Goal: Task Accomplishment & Management: Complete application form

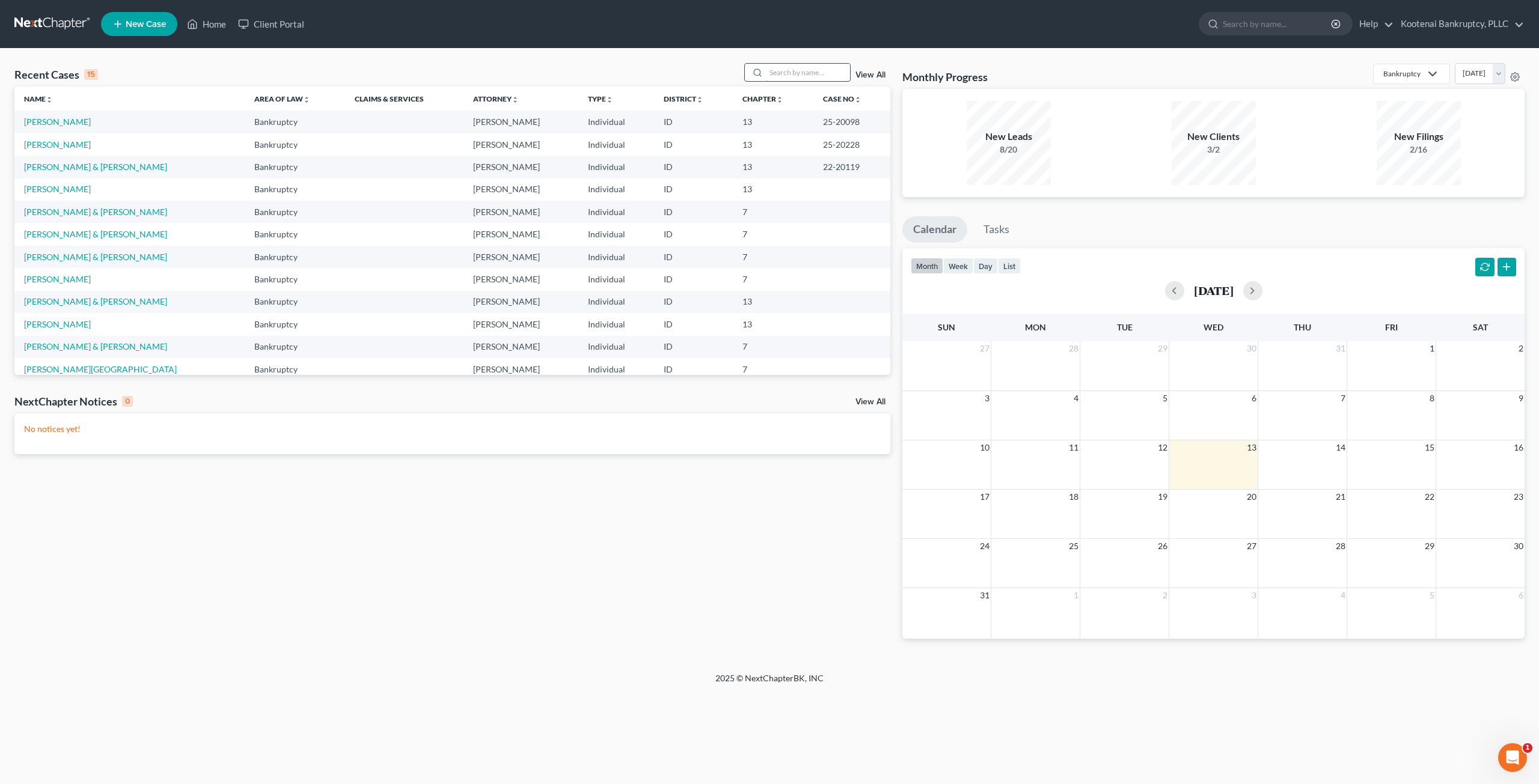
click at [782, 68] on input "search" at bounding box center [808, 72] width 84 height 17
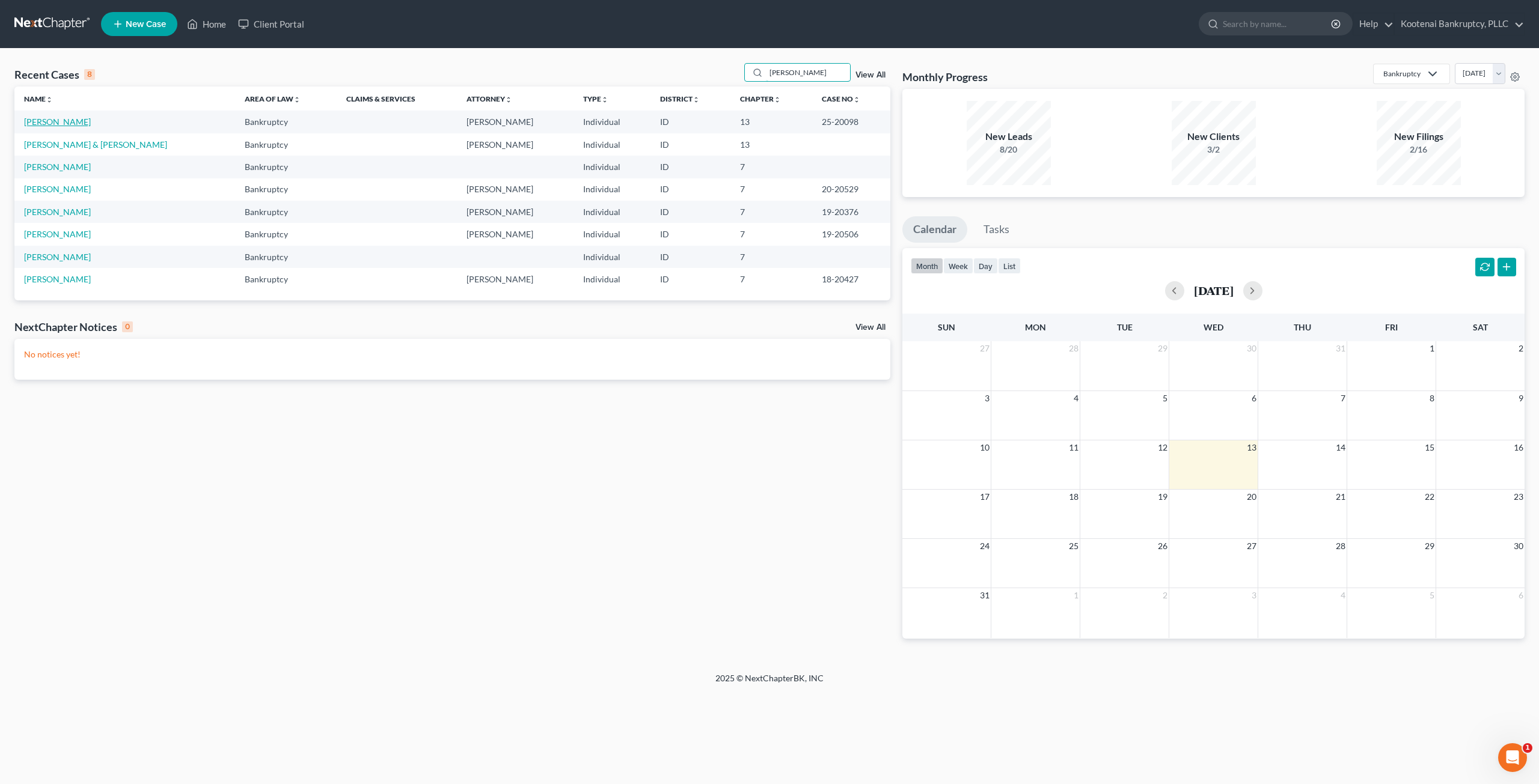
type input "[PERSON_NAME]"
click at [79, 121] on link "[PERSON_NAME]" at bounding box center [57, 121] width 67 height 10
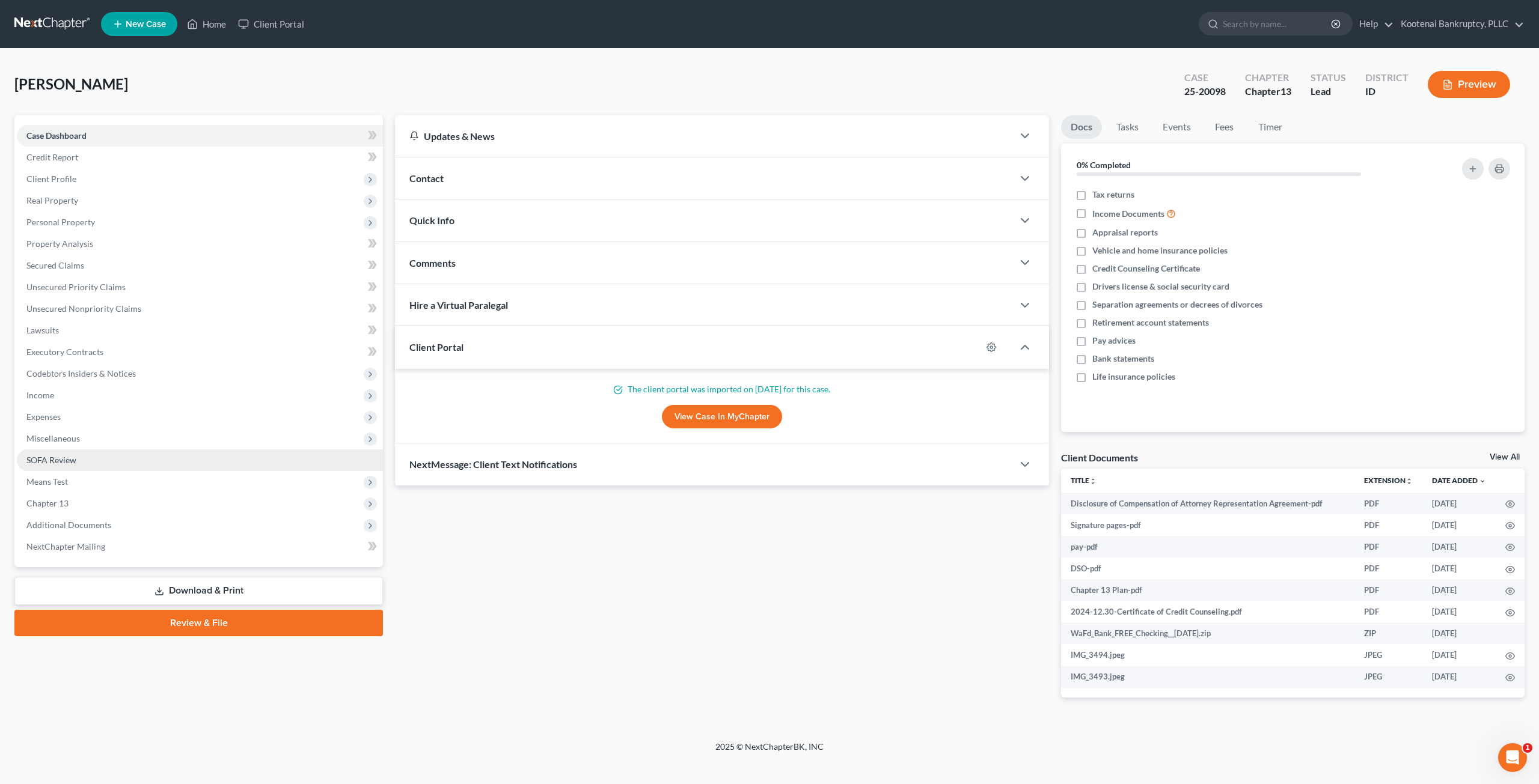
click at [150, 466] on link "SOFA Review" at bounding box center [200, 461] width 366 height 22
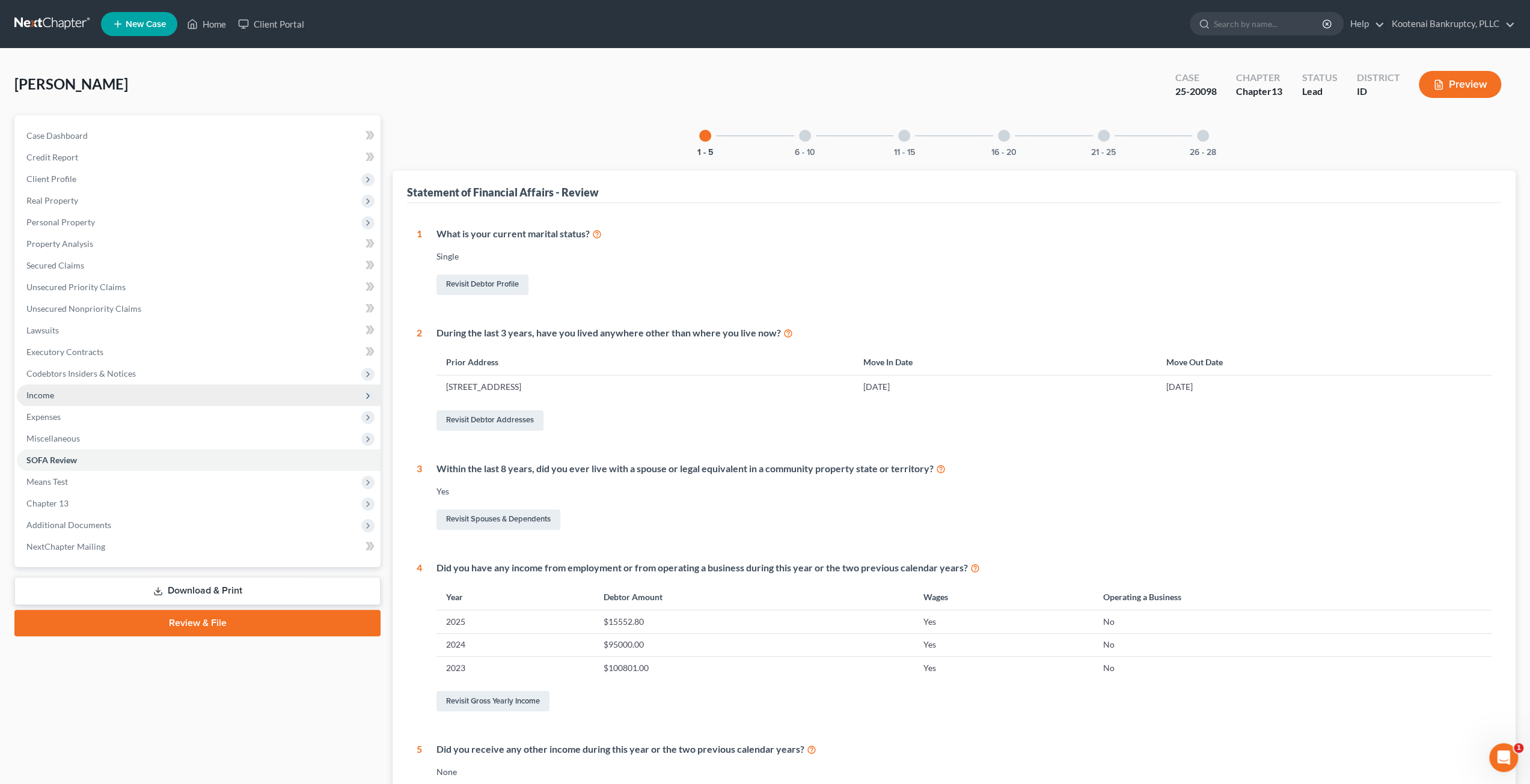
click at [108, 396] on span "Income" at bounding box center [198, 396] width 364 height 22
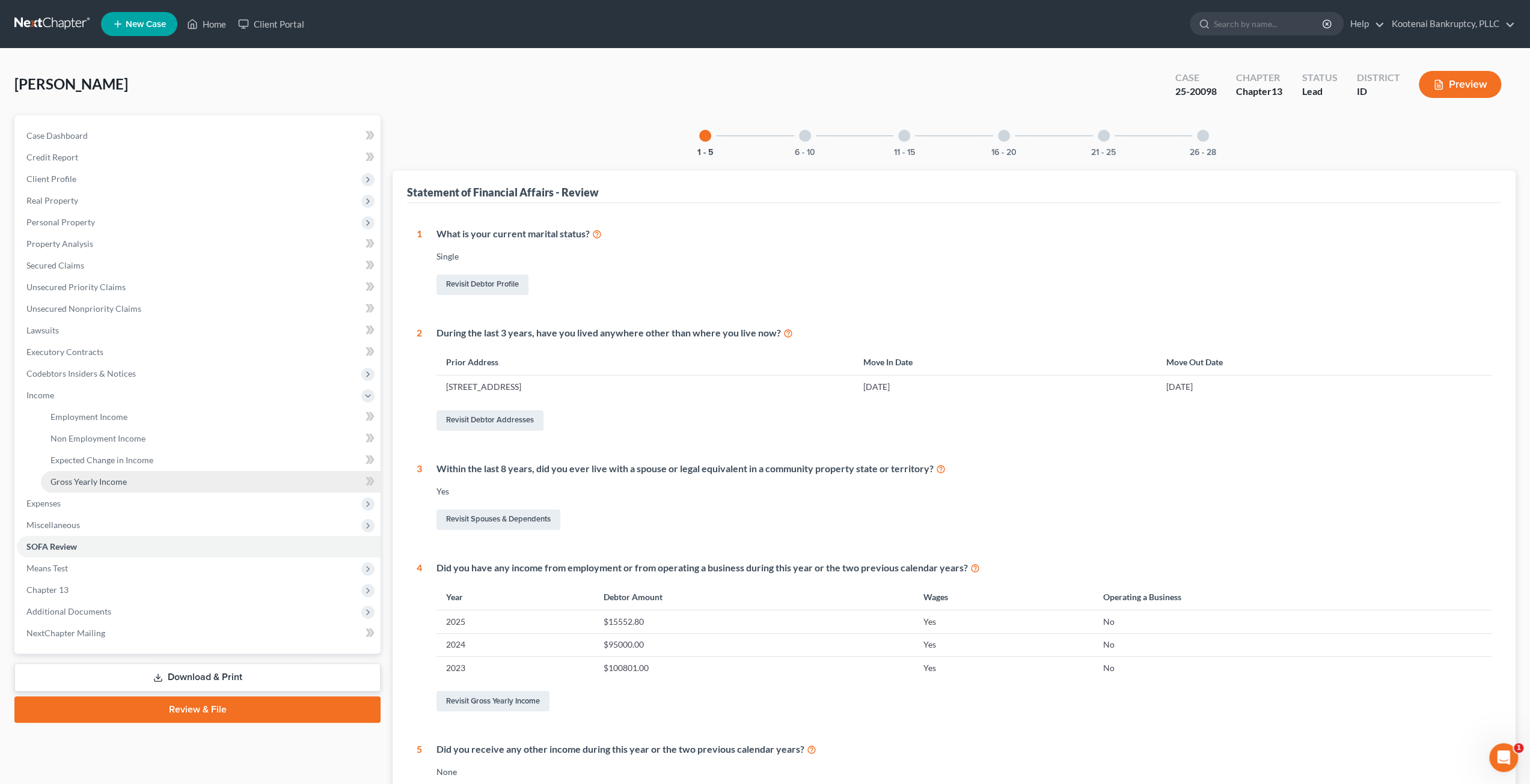
click at [111, 479] on span "Gross Yearly Income" at bounding box center [88, 482] width 76 height 10
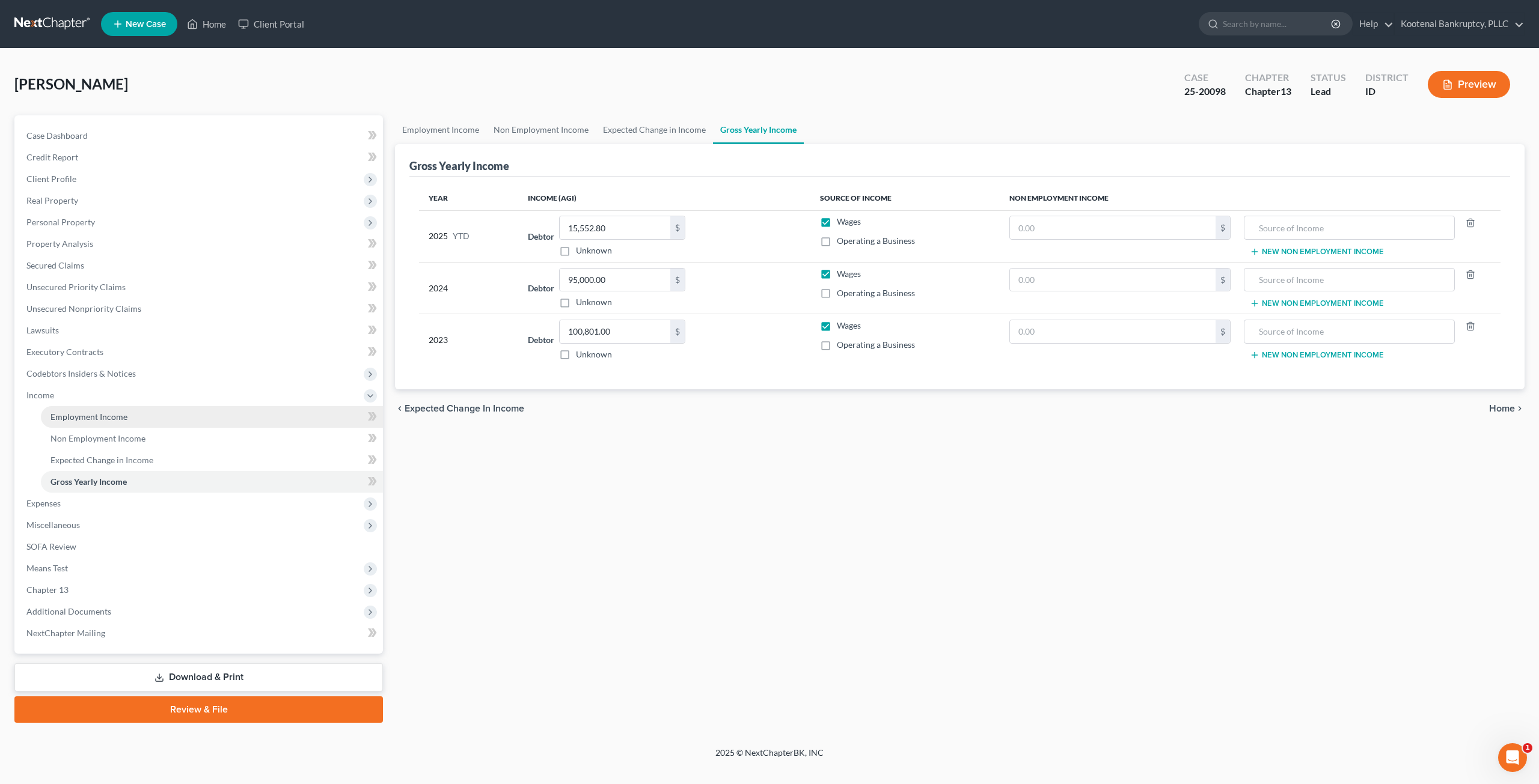
click at [84, 420] on span "Employment Income" at bounding box center [89, 417] width 77 height 10
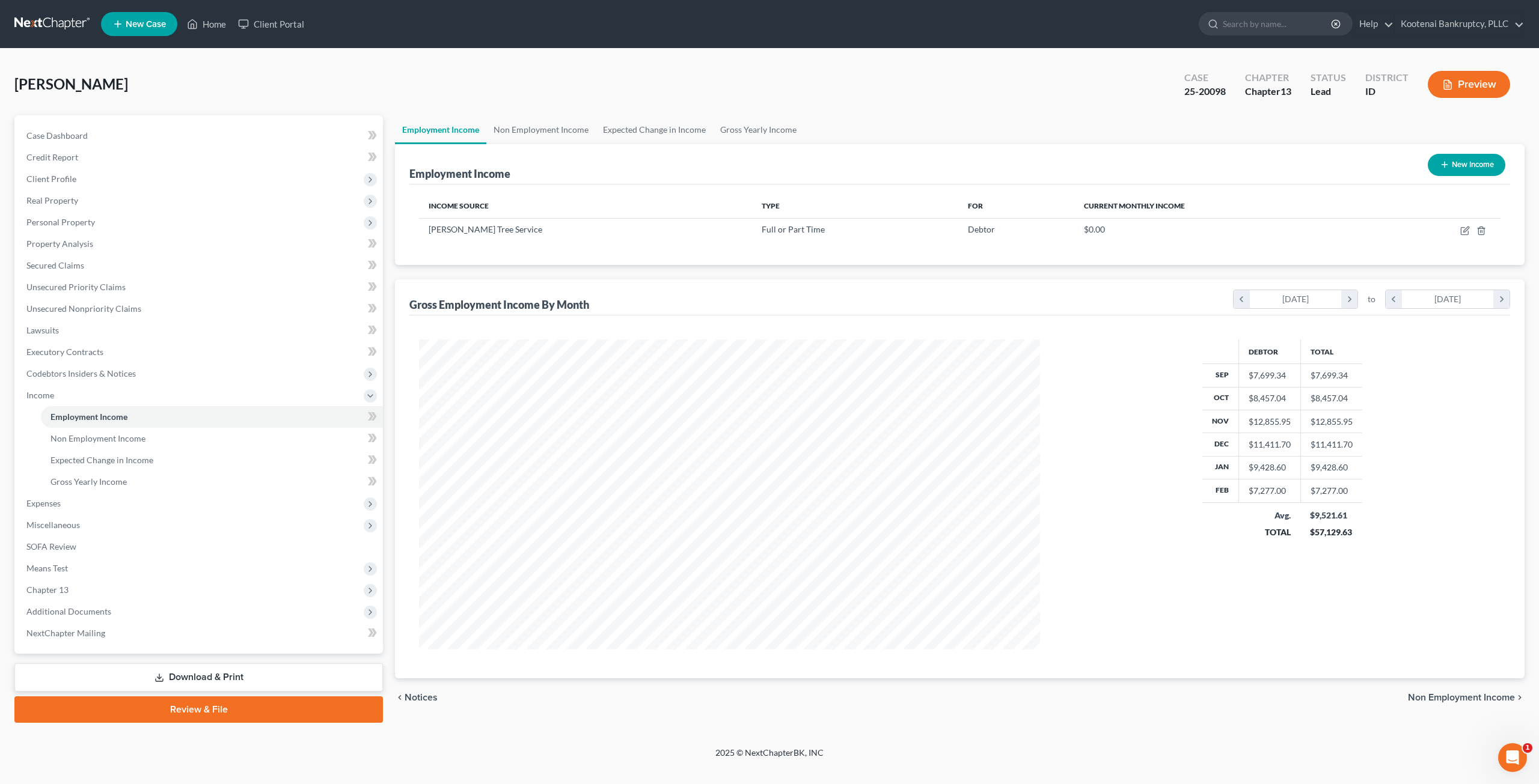
scroll to position [310, 644]
click at [1463, 231] on icon "button" at bounding box center [1465, 231] width 10 height 10
select select "0"
select select "16"
select select "3"
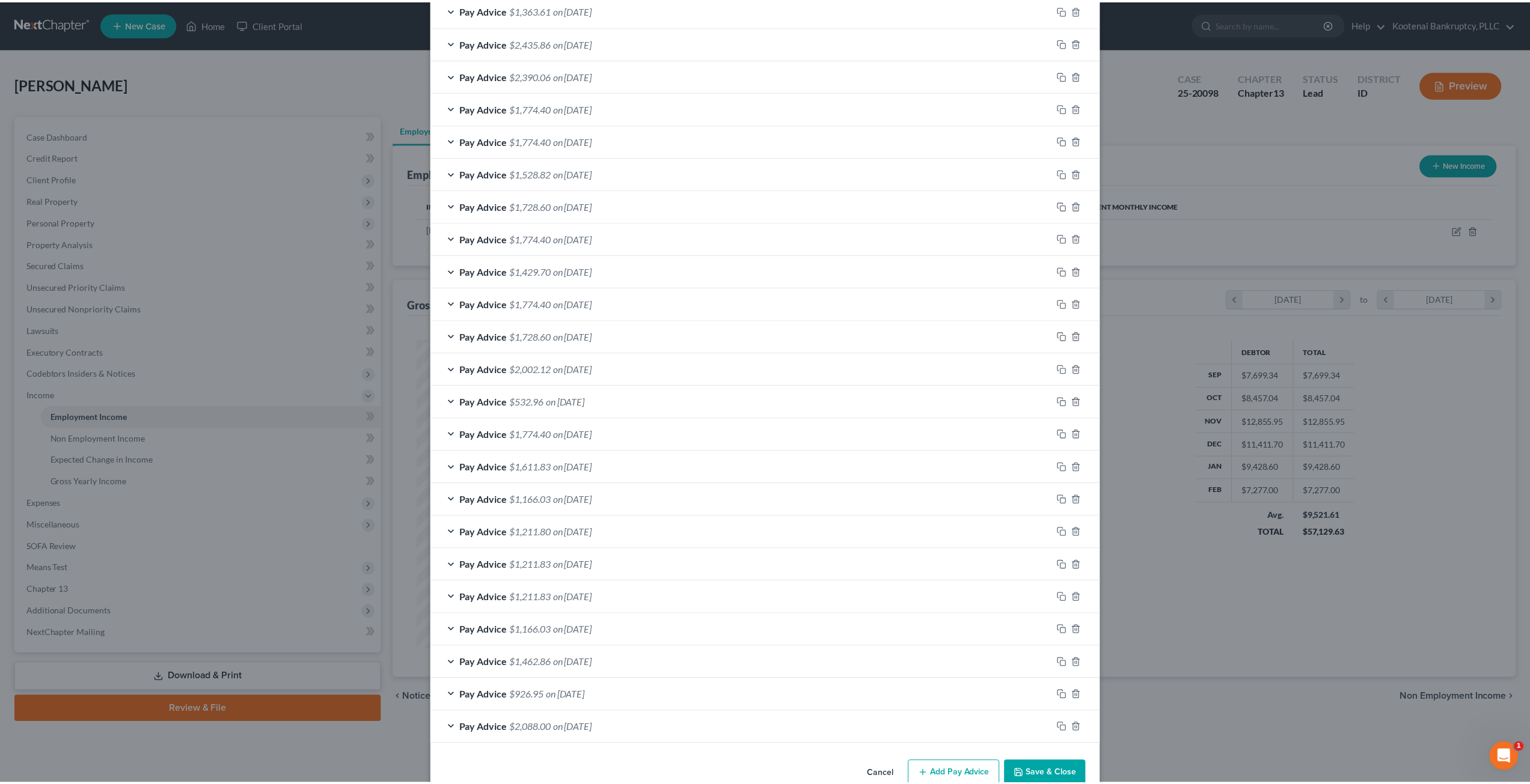
scroll to position [877, 0]
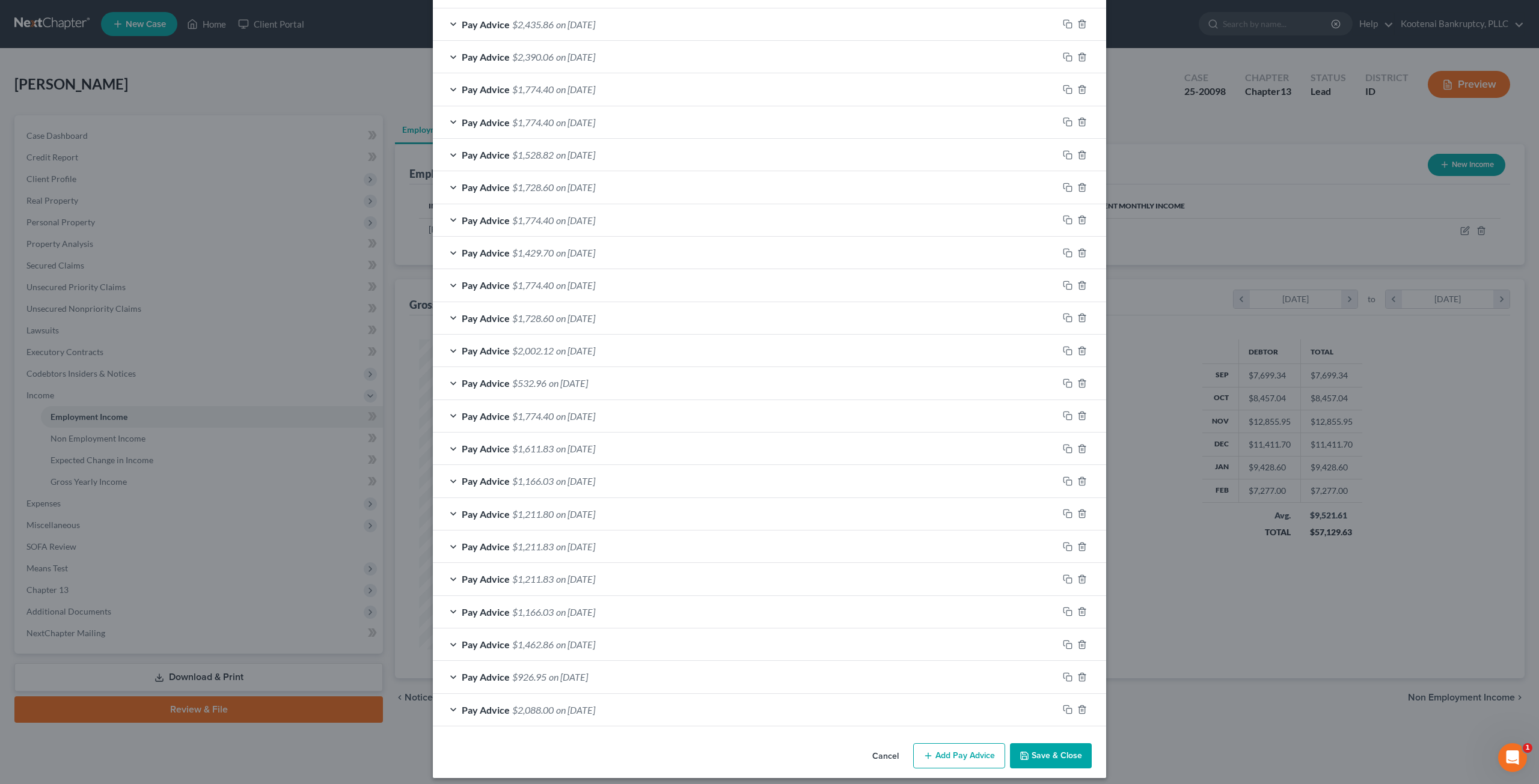
click at [897, 746] on button "Cancel" at bounding box center [885, 756] width 46 height 24
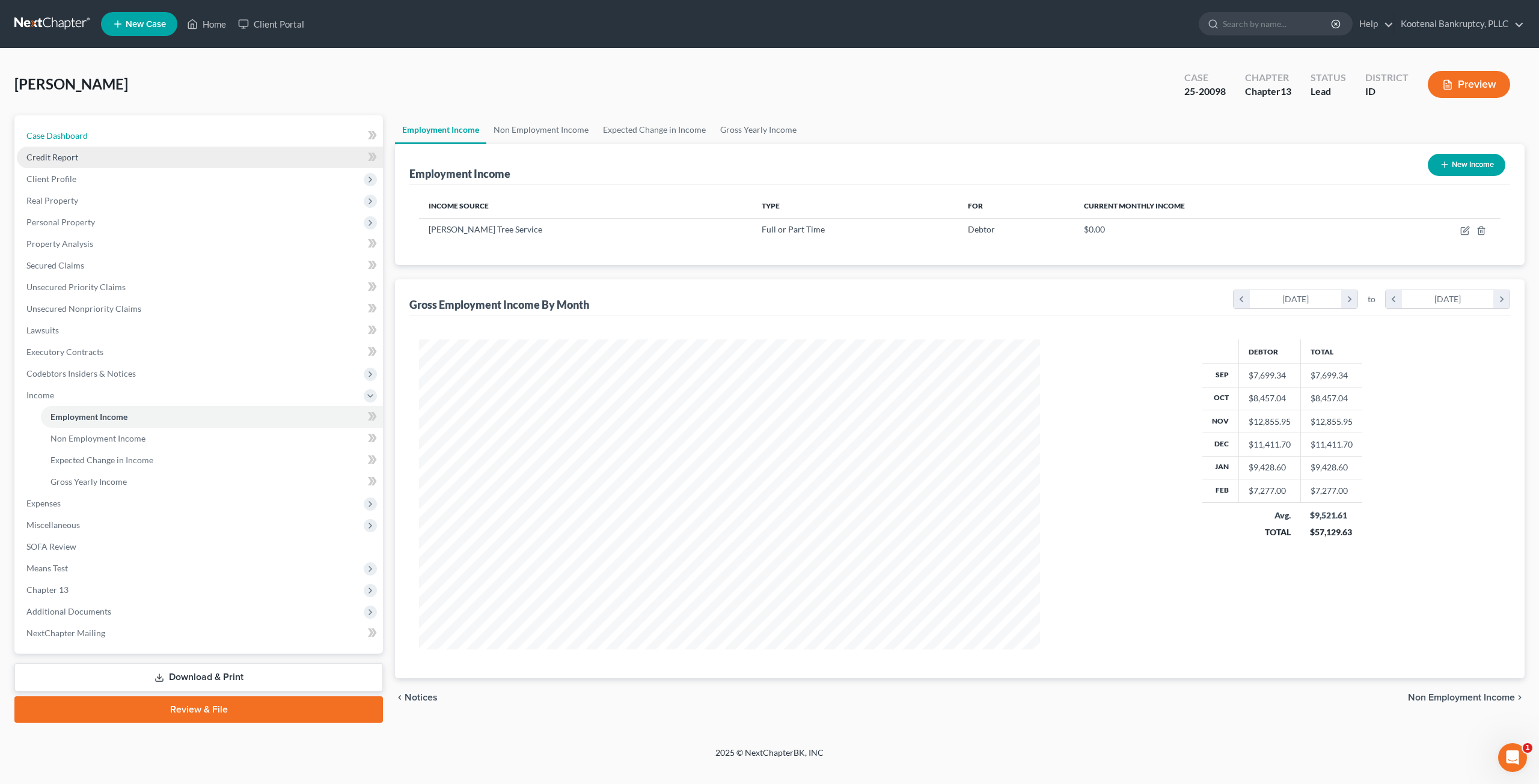
drag, startPoint x: 76, startPoint y: 142, endPoint x: 89, endPoint y: 151, distance: 15.8
click at [76, 142] on link "Case Dashboard" at bounding box center [200, 136] width 366 height 22
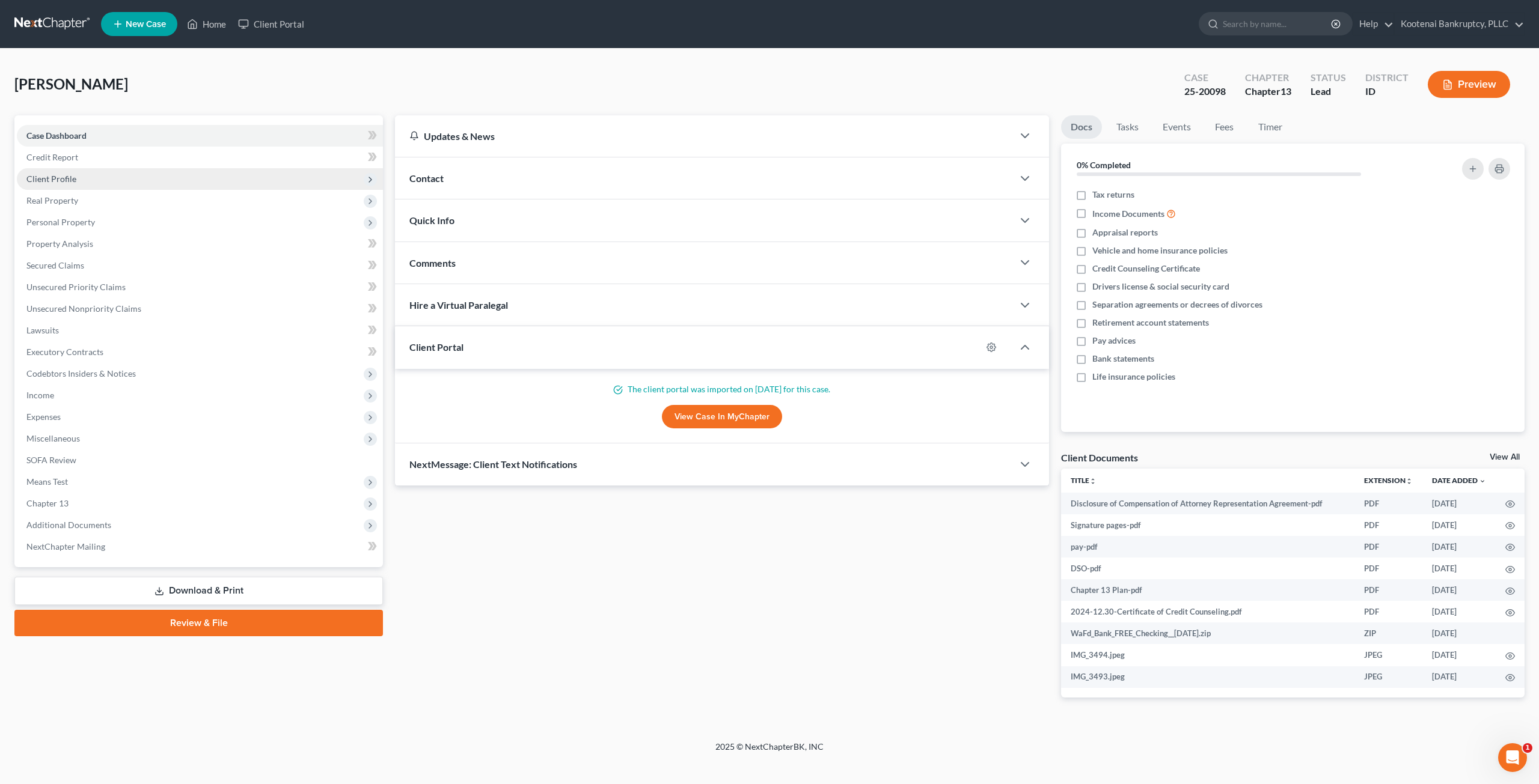
click at [111, 182] on span "Client Profile" at bounding box center [200, 179] width 366 height 22
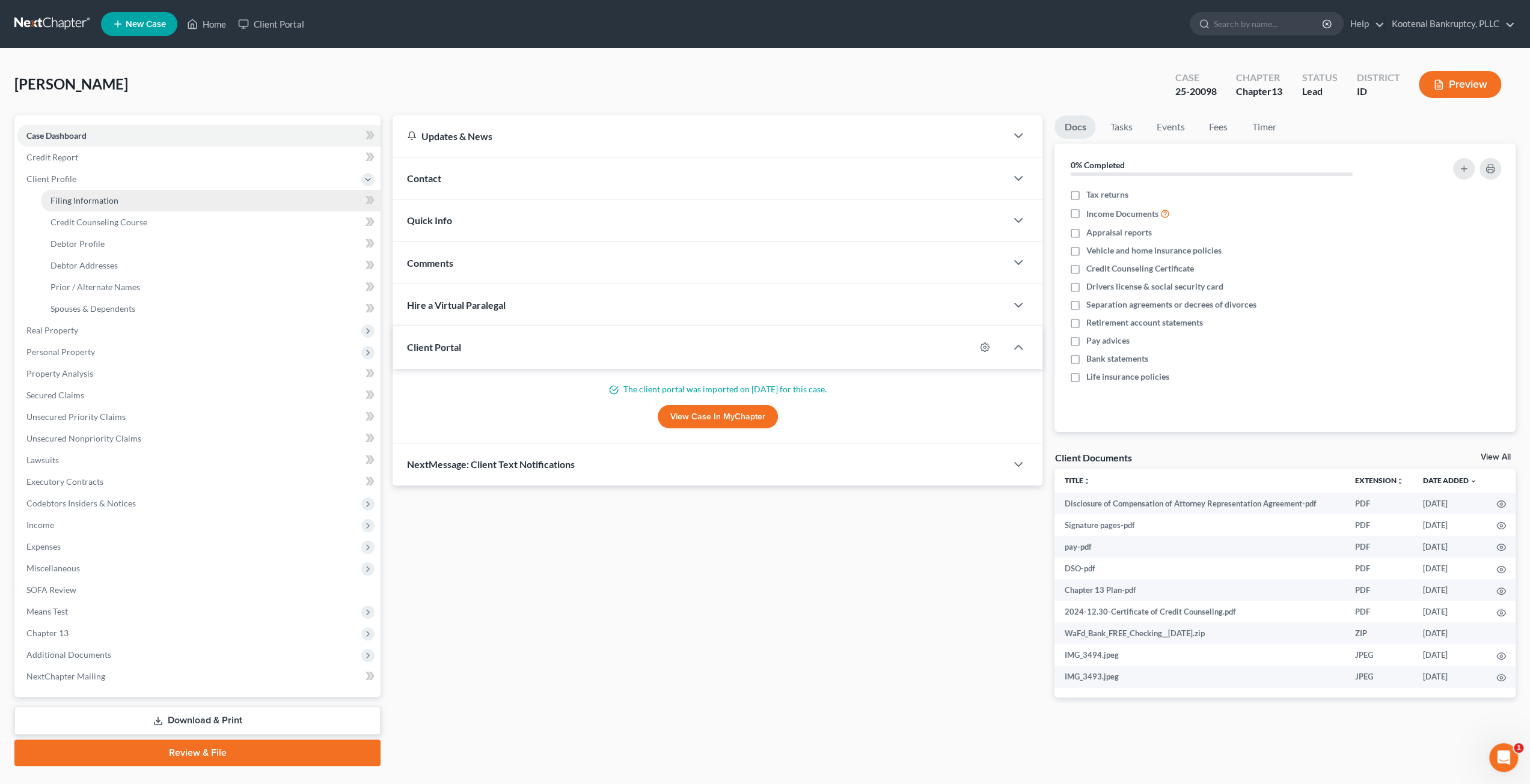
click at [102, 200] on span "Filing Information" at bounding box center [84, 200] width 68 height 10
select select "1"
select select "0"
select select "3"
select select "50"
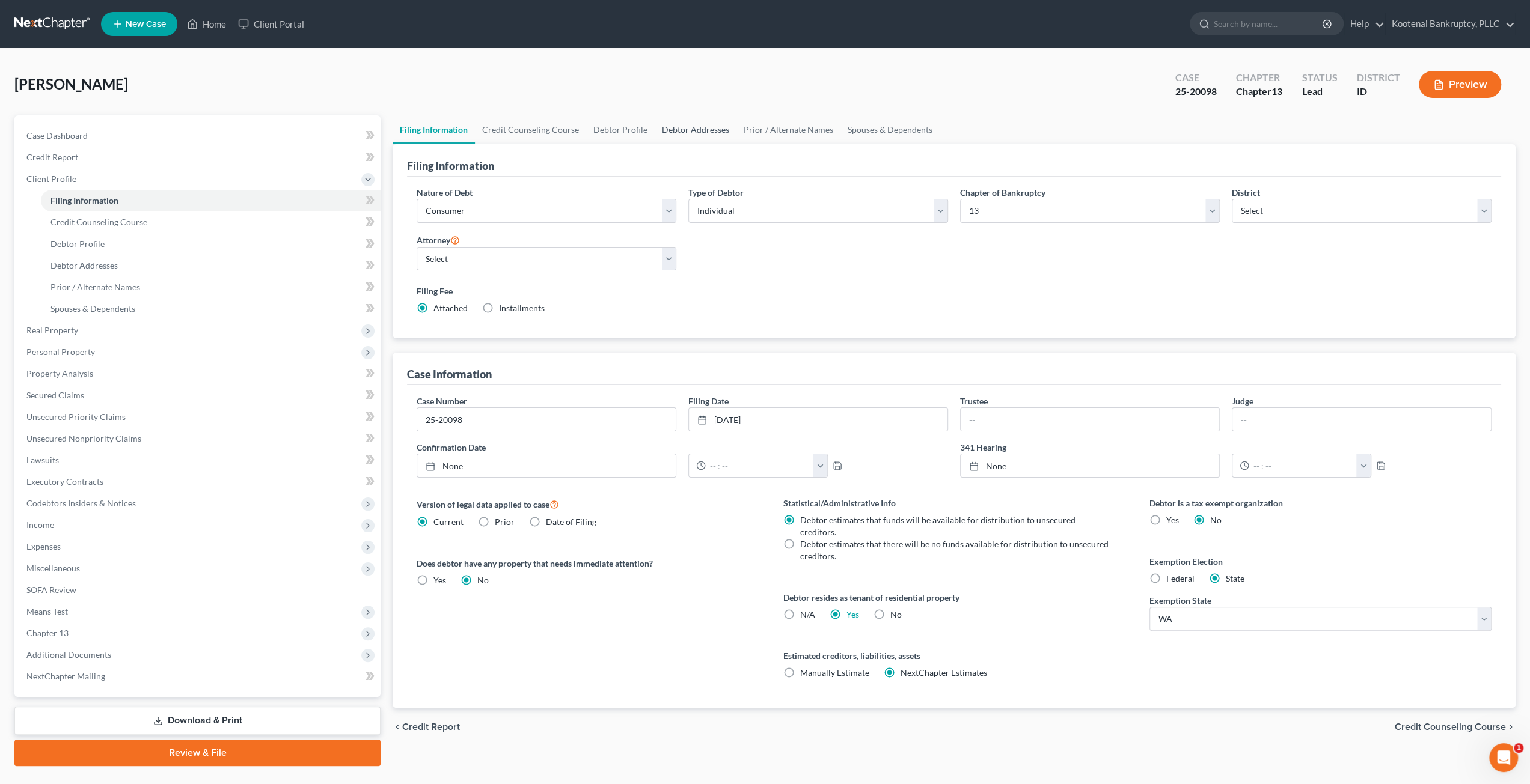
click at [687, 127] on link "Debtor Addresses" at bounding box center [695, 130] width 82 height 29
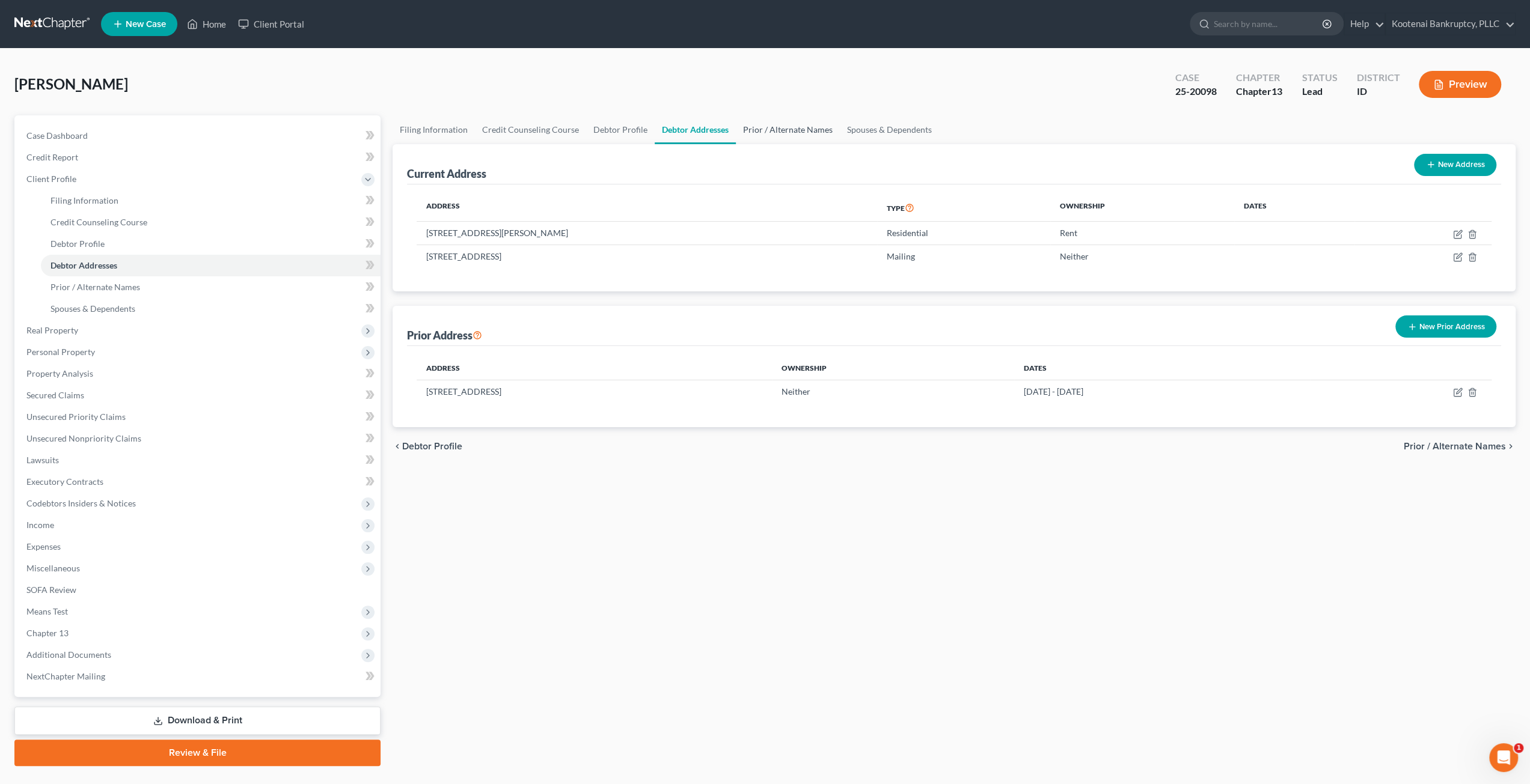
click at [768, 127] on link "Prior / Alternate Names" at bounding box center [787, 130] width 104 height 29
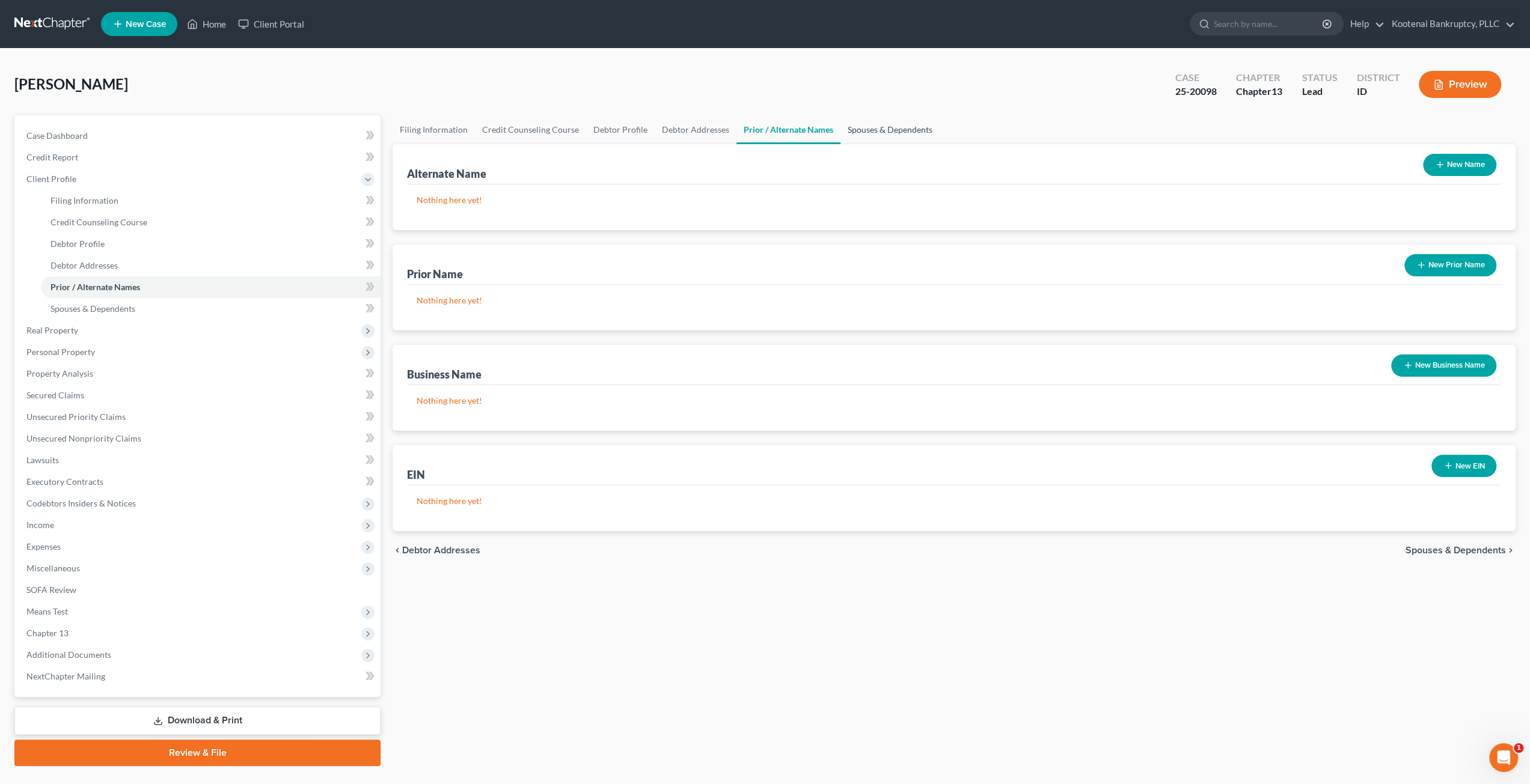
click at [870, 130] on link "Spouses & Dependents" at bounding box center [889, 130] width 99 height 29
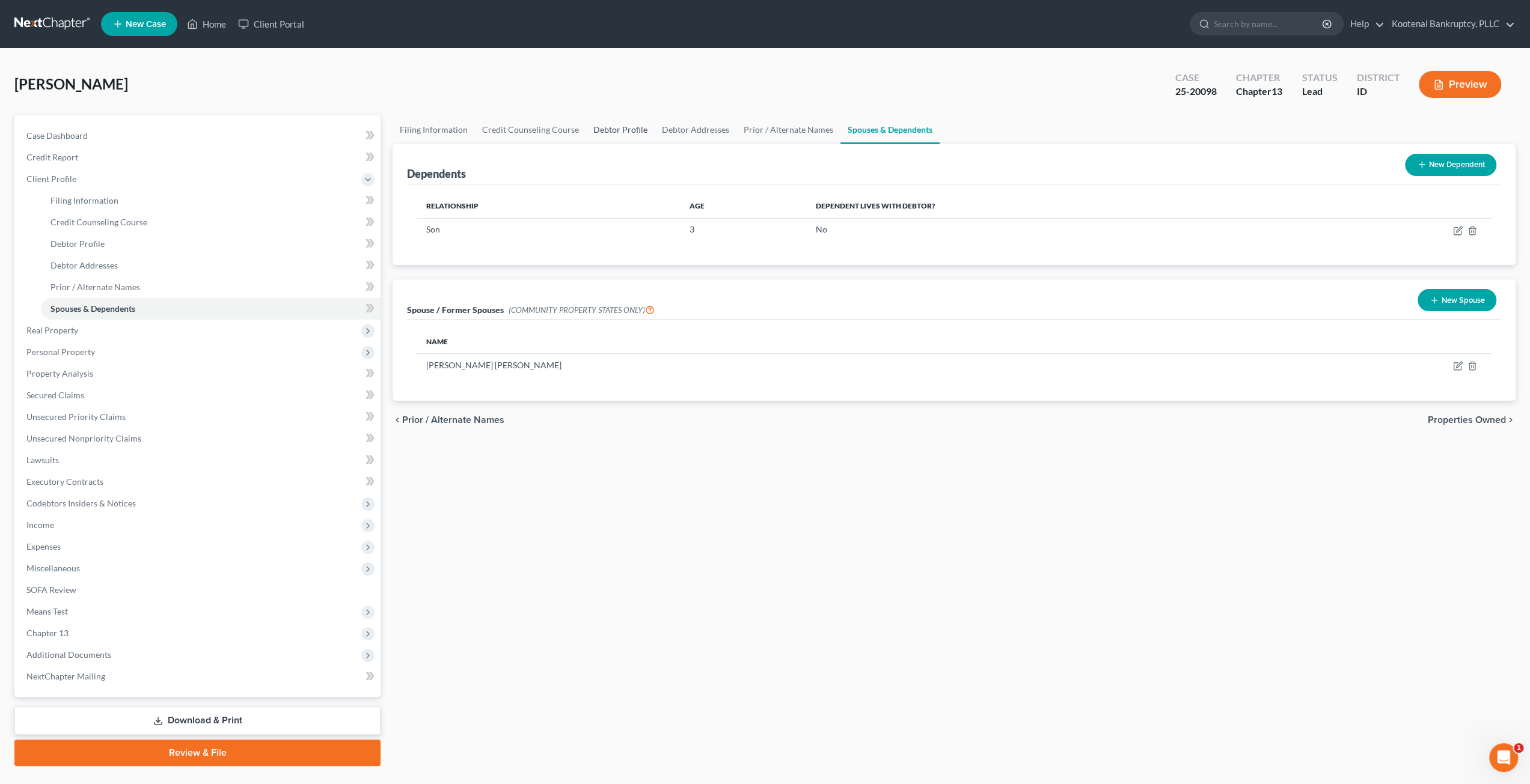
click at [613, 129] on link "Debtor Profile" at bounding box center [621, 130] width 69 height 29
select select "0"
select select "1"
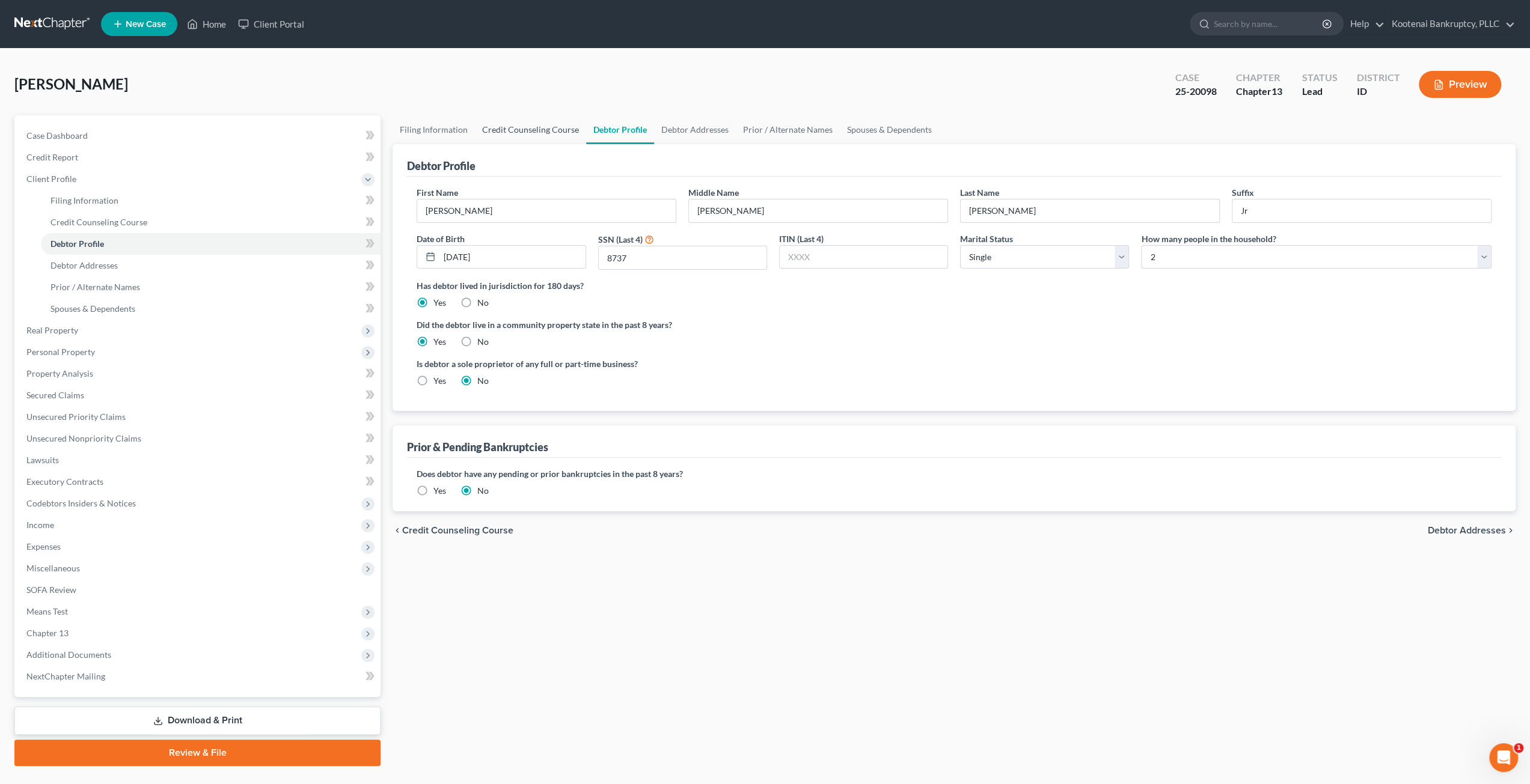
click at [556, 128] on link "Credit Counseling Course" at bounding box center [530, 130] width 111 height 29
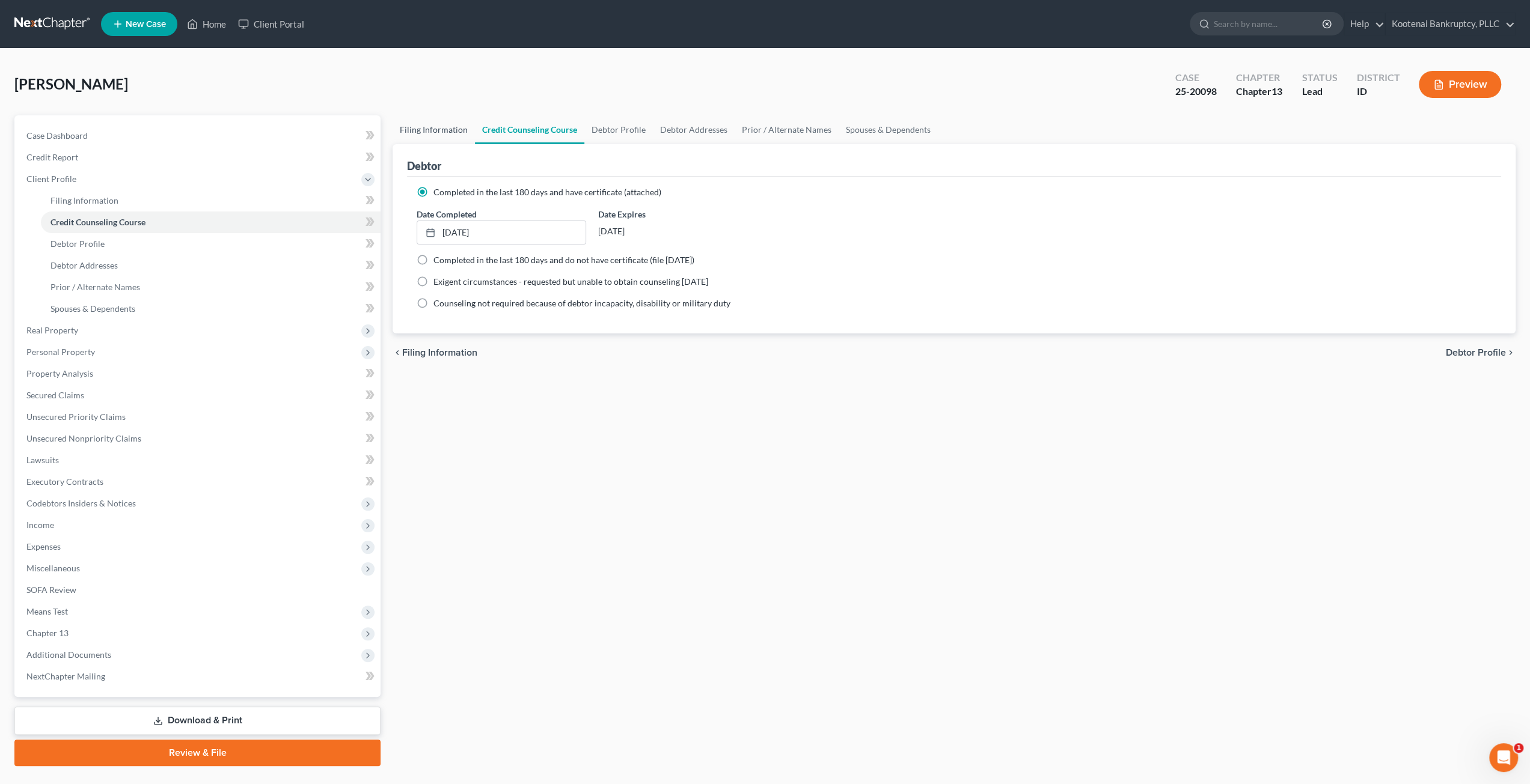
click at [445, 122] on link "Filing Information" at bounding box center [434, 130] width 82 height 29
select select "1"
select select "0"
select select "3"
select select "23"
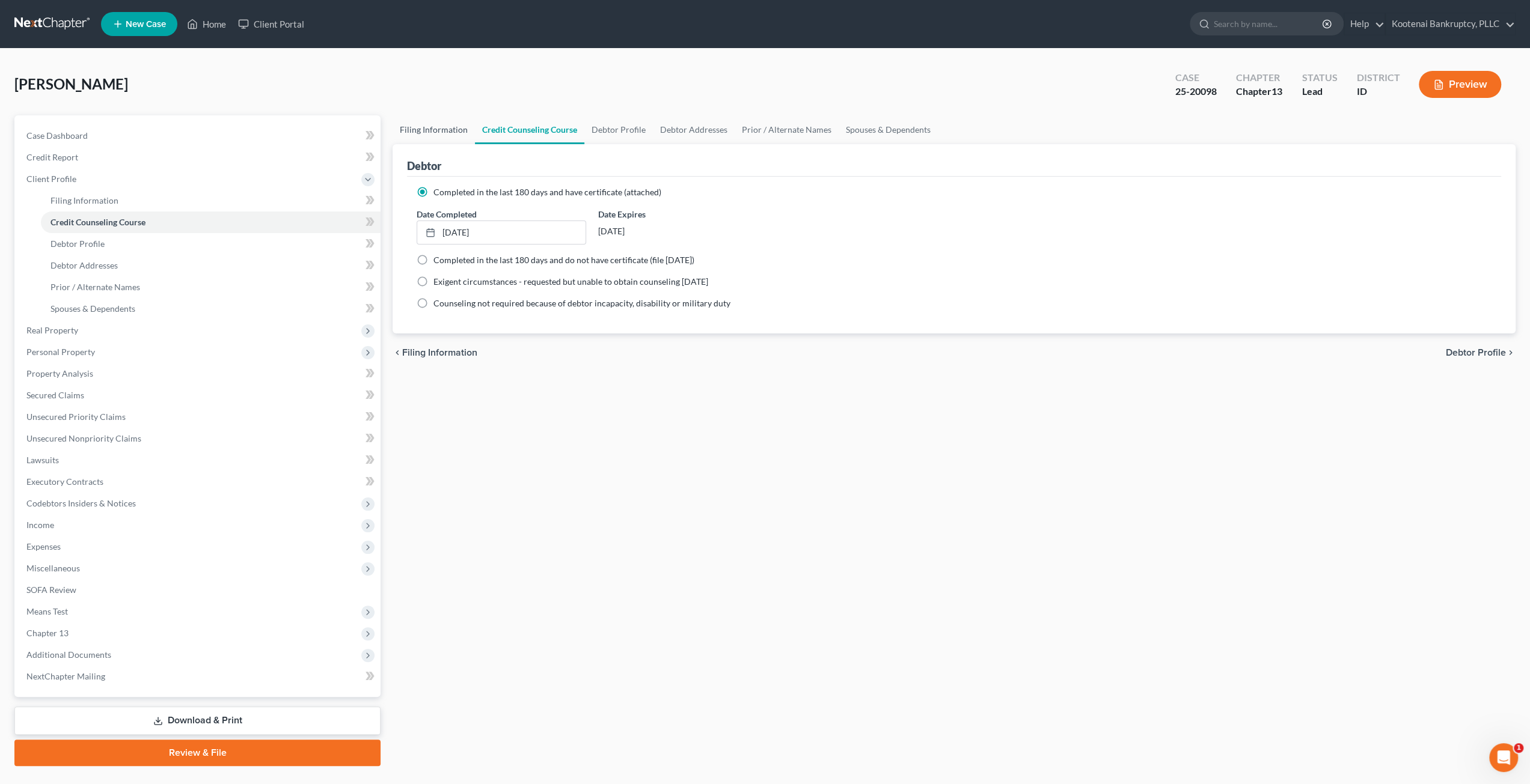
select select "0"
select select "50"
